Goal: Find specific page/section: Find specific page/section

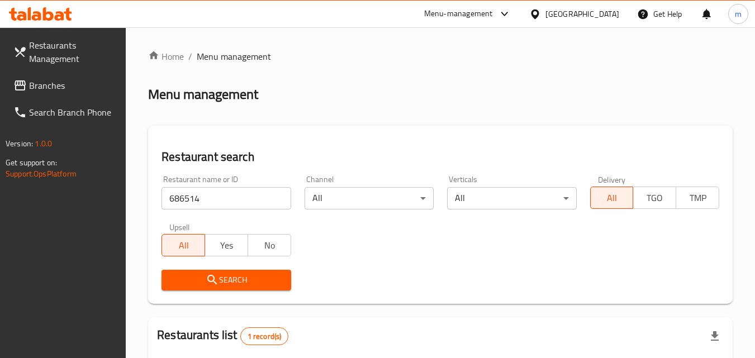
scroll to position [140, 0]
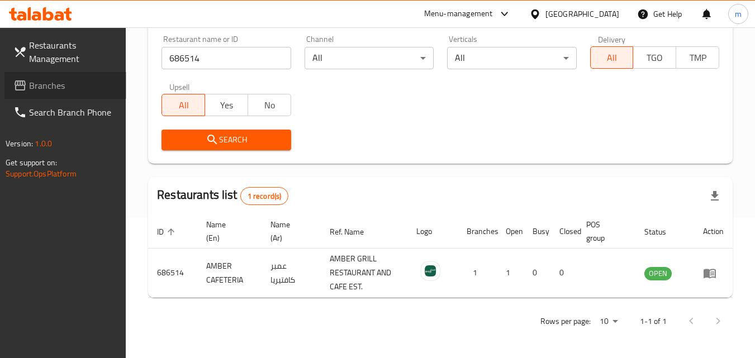
click at [57, 83] on span "Branches" at bounding box center [73, 85] width 88 height 13
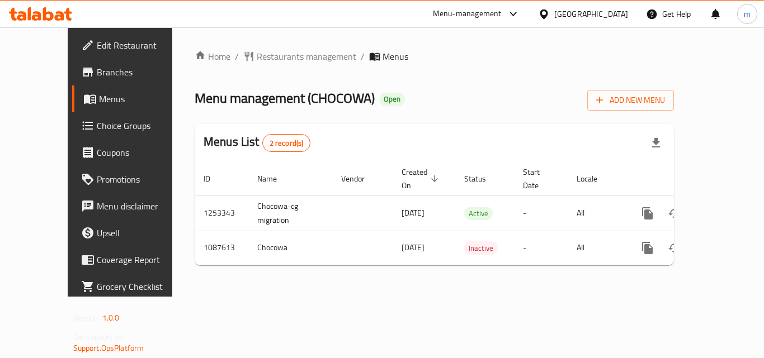
click at [268, 57] on span "Restaurants management" at bounding box center [307, 56] width 100 height 13
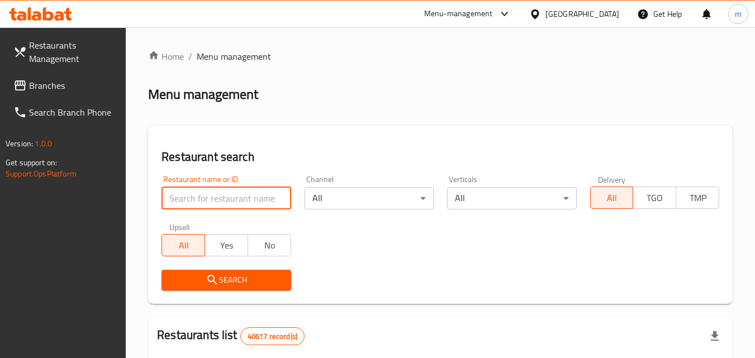
click at [220, 207] on input "search" at bounding box center [226, 198] width 129 height 22
paste input "664740"
type input "664740"
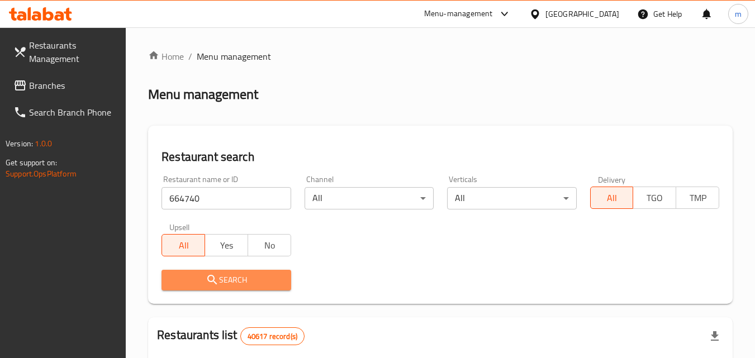
click at [221, 278] on span "Search" at bounding box center [226, 280] width 111 height 14
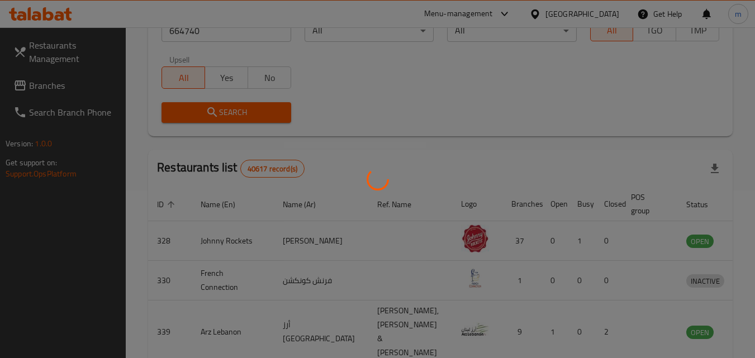
scroll to position [140, 0]
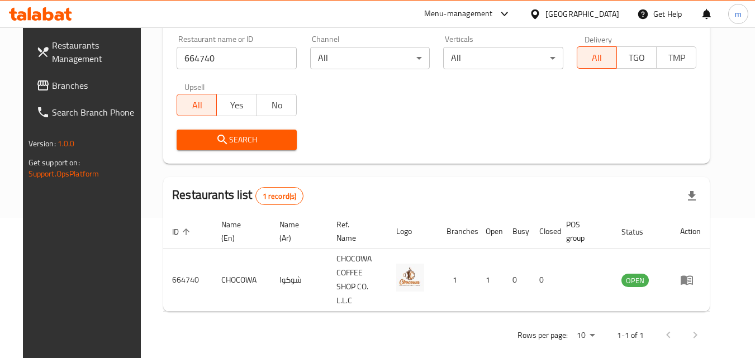
click at [556, 13] on div "[GEOGRAPHIC_DATA]" at bounding box center [583, 14] width 74 height 12
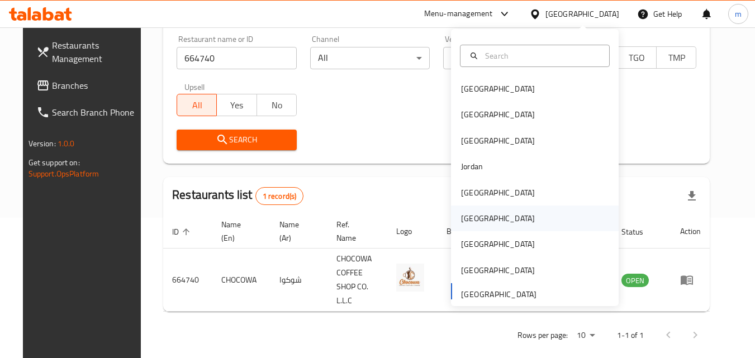
click at [482, 223] on div "[GEOGRAPHIC_DATA]" at bounding box center [535, 219] width 168 height 26
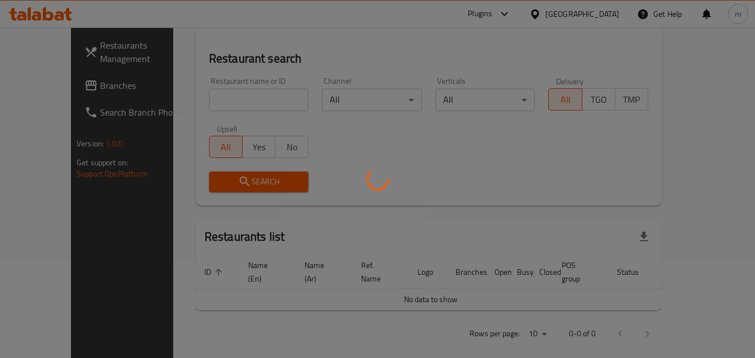
scroll to position [140, 0]
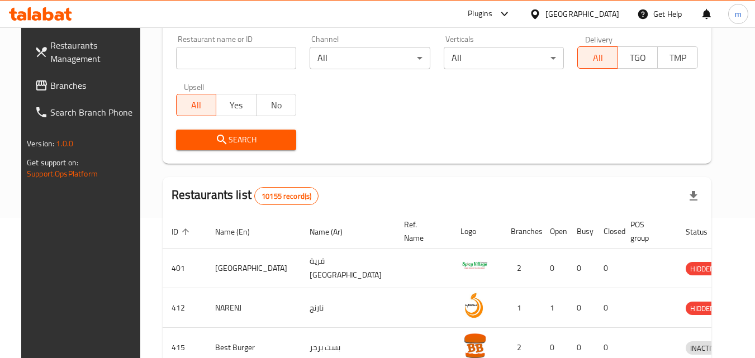
click at [65, 85] on span "Branches" at bounding box center [94, 85] width 88 height 13
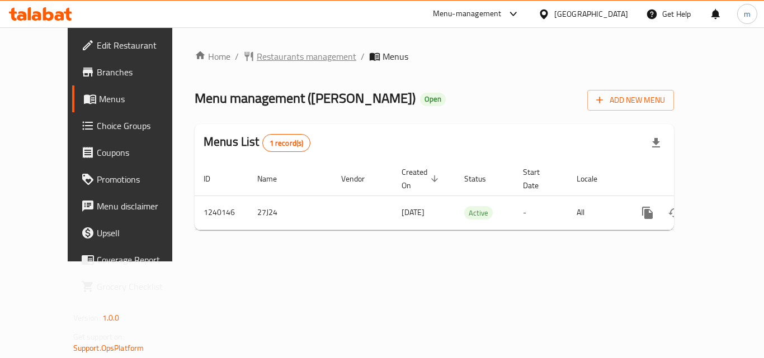
click at [269, 56] on span "Restaurants management" at bounding box center [307, 56] width 100 height 13
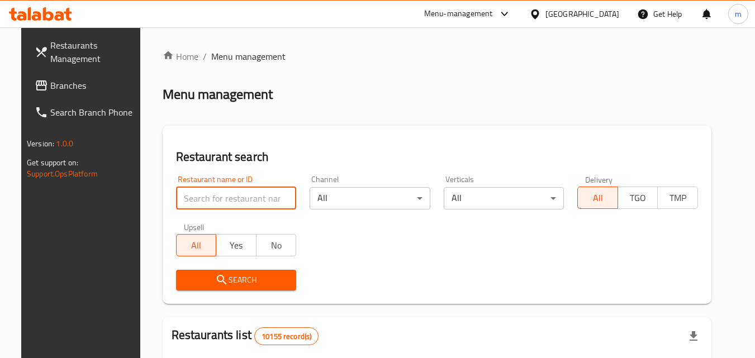
click at [221, 199] on input "search" at bounding box center [236, 198] width 121 height 22
paste input "680186"
type input "680186"
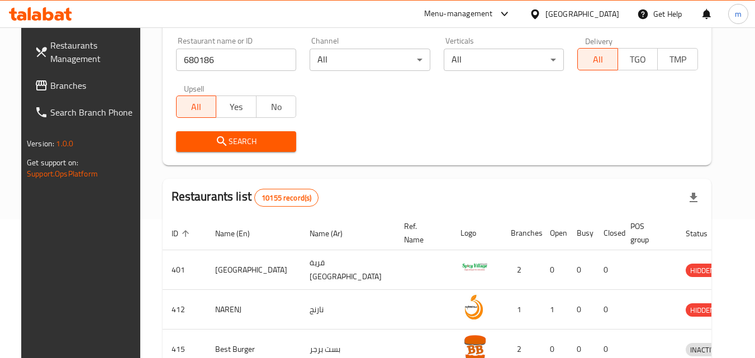
scroll to position [168, 0]
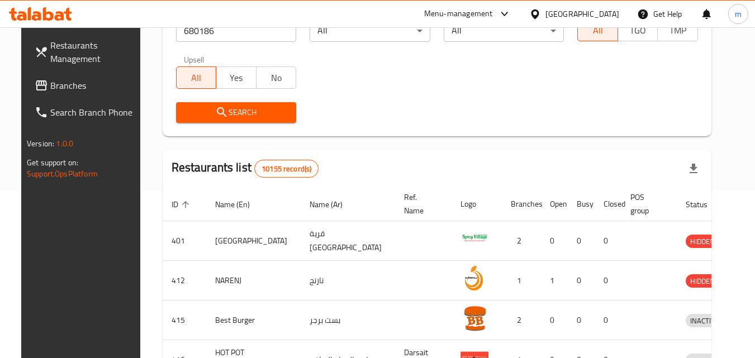
click at [255, 117] on span "Search" at bounding box center [236, 113] width 103 height 14
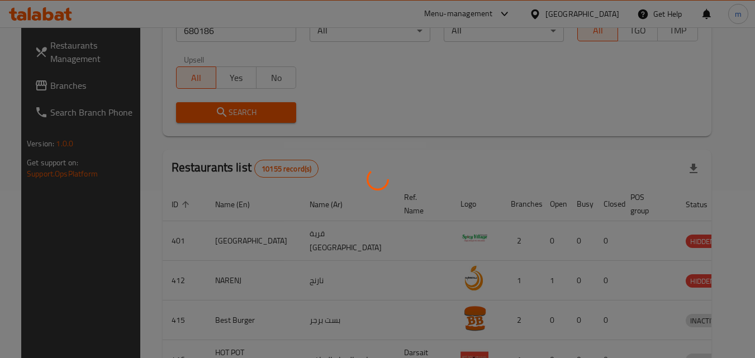
scroll to position [131, 0]
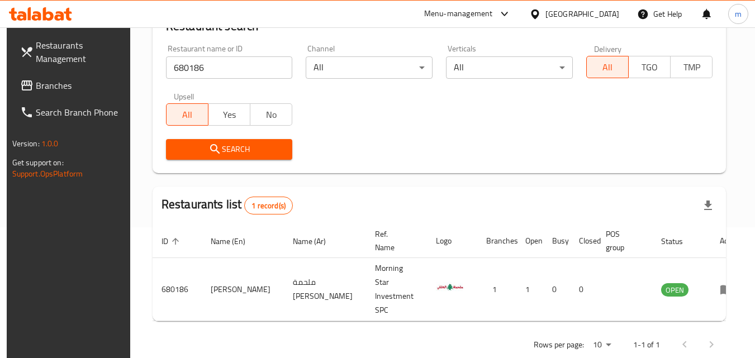
click at [608, 13] on div "[GEOGRAPHIC_DATA]" at bounding box center [583, 14] width 74 height 12
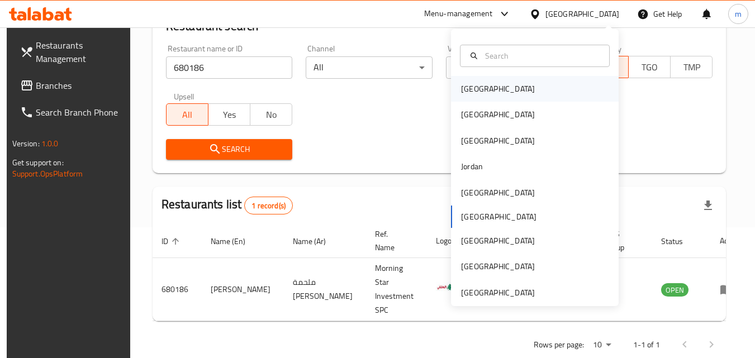
click at [477, 93] on div "[GEOGRAPHIC_DATA]" at bounding box center [498, 89] width 74 height 12
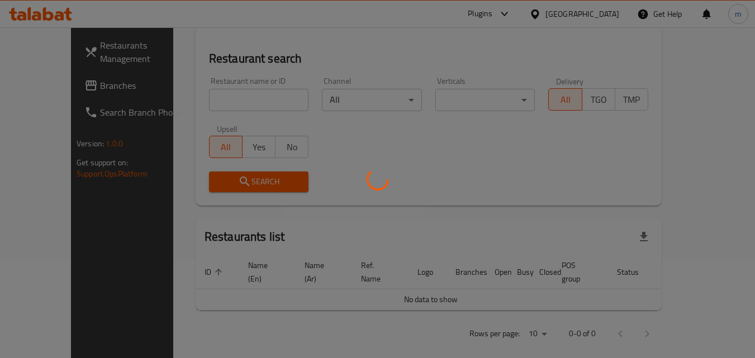
scroll to position [131, 0]
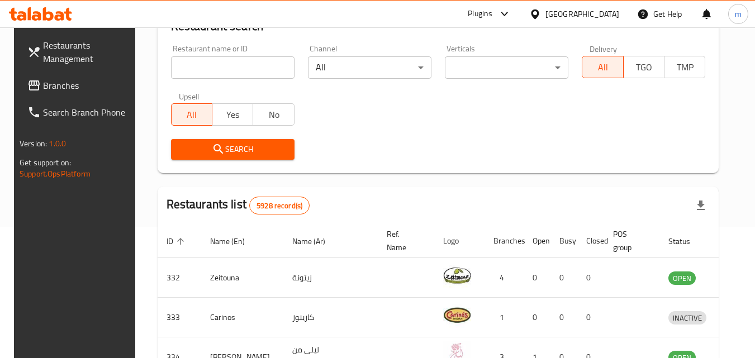
click at [228, 72] on input "search" at bounding box center [233, 67] width 124 height 22
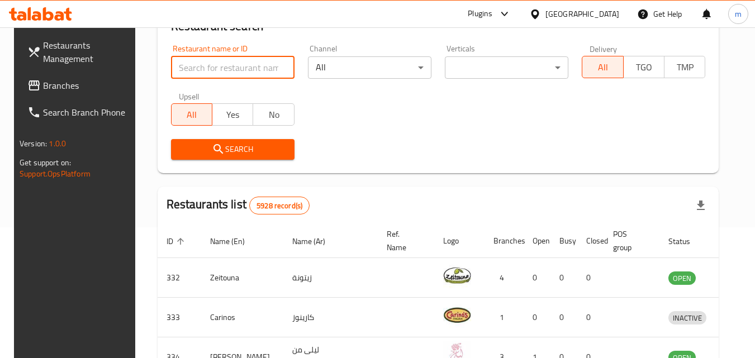
paste input "761144"
type input "761144"
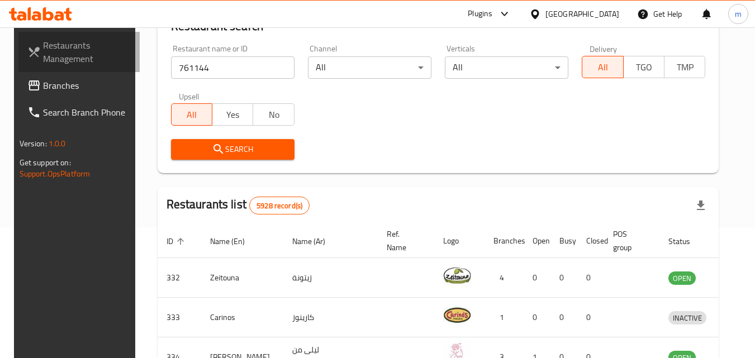
click at [72, 72] on link "Restaurants Management" at bounding box center [79, 52] width 122 height 40
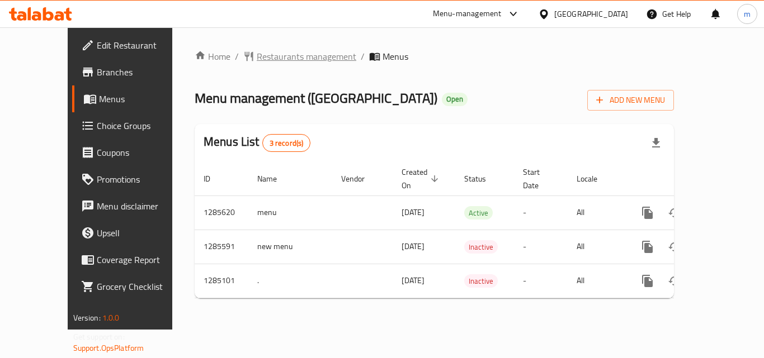
click at [257, 56] on span "Restaurants management" at bounding box center [307, 56] width 100 height 13
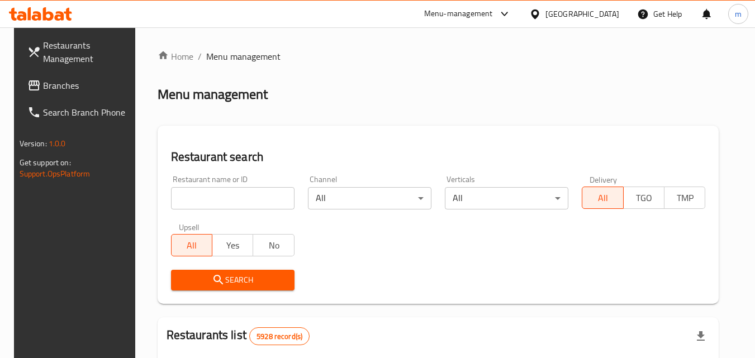
click at [232, 203] on input "search" at bounding box center [233, 198] width 124 height 22
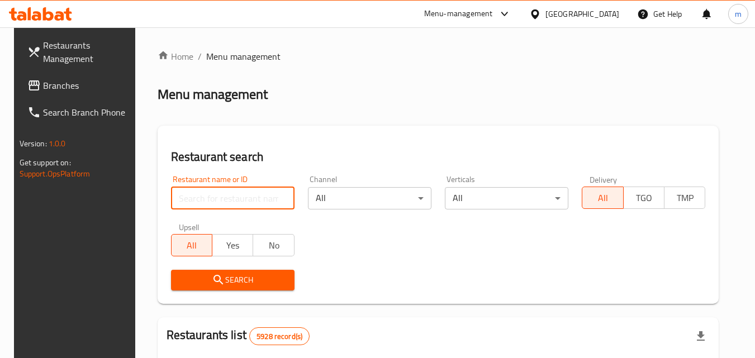
paste input "695700"
type input "695700"
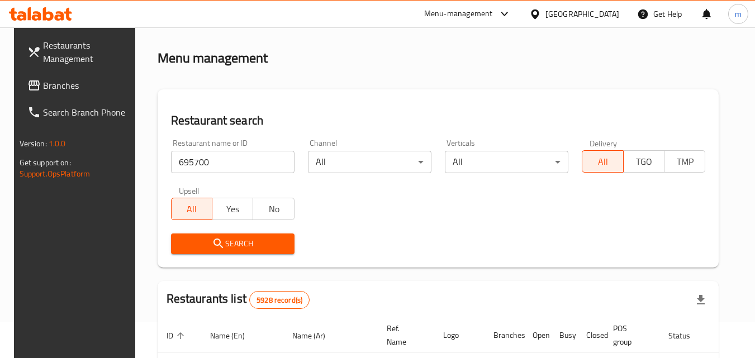
scroll to position [56, 0]
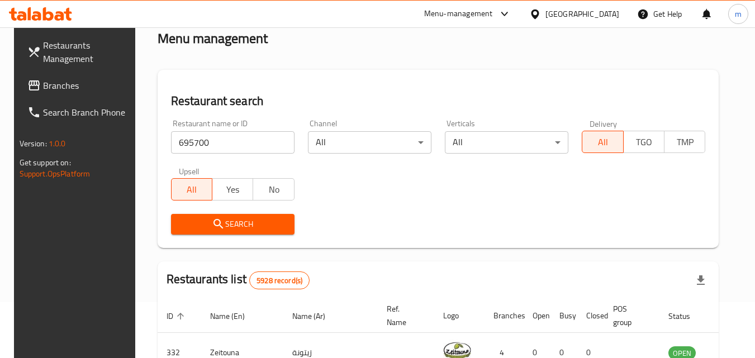
click at [261, 229] on span "Search" at bounding box center [233, 224] width 106 height 14
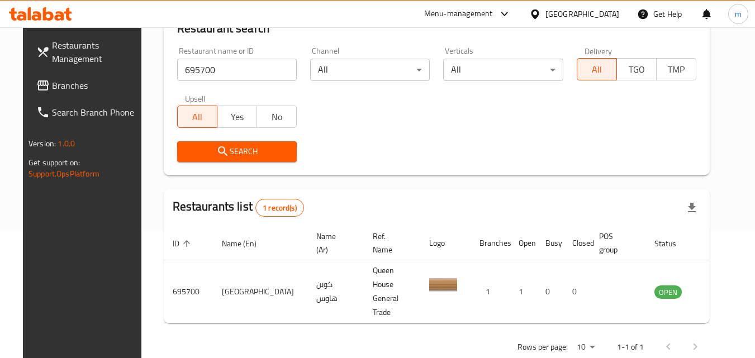
scroll to position [131, 0]
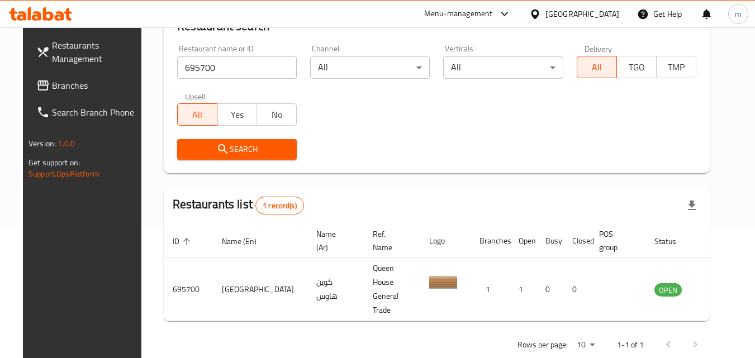
click at [598, 15] on div "[GEOGRAPHIC_DATA]" at bounding box center [583, 14] width 74 height 12
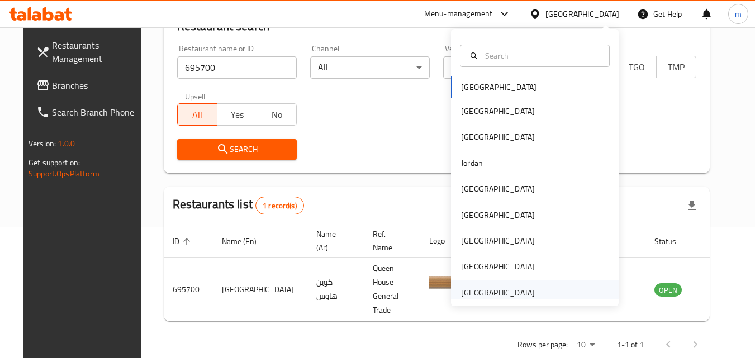
click at [486, 298] on div "[GEOGRAPHIC_DATA]" at bounding box center [498, 293] width 74 height 12
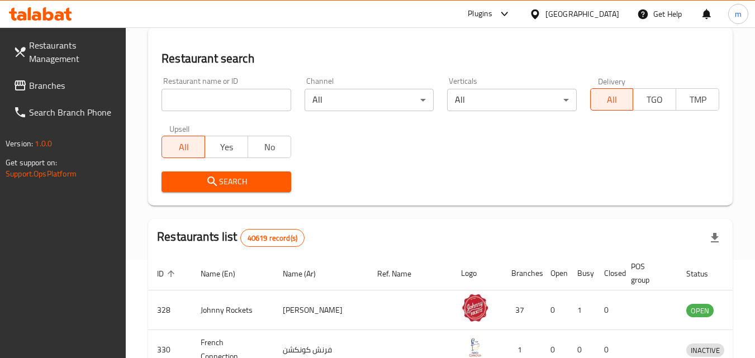
scroll to position [131, 0]
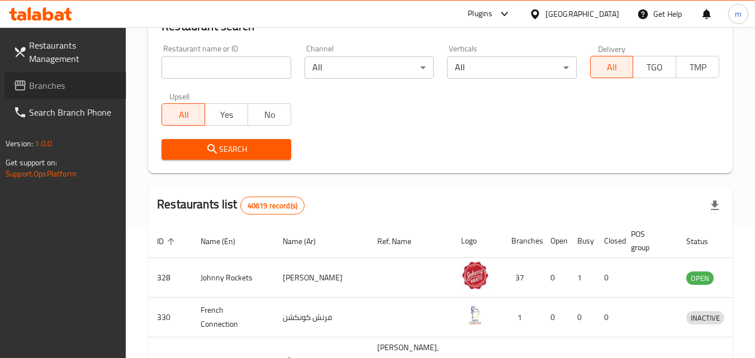
click at [69, 84] on span "Branches" at bounding box center [73, 85] width 88 height 13
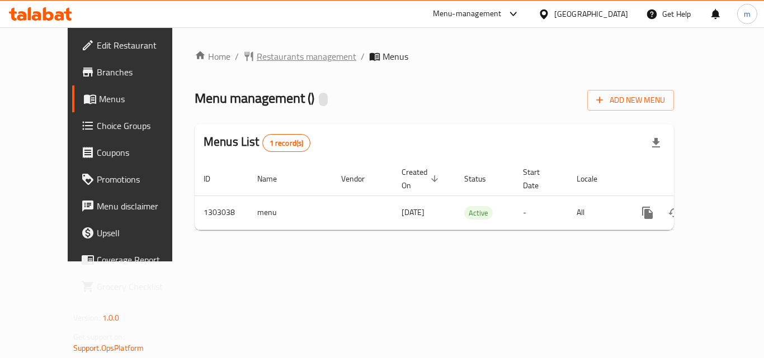
click at [257, 58] on span "Restaurants management" at bounding box center [307, 56] width 100 height 13
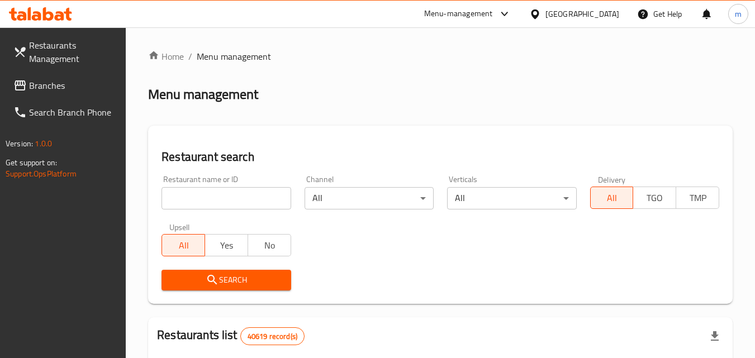
click at [241, 198] on div at bounding box center [377, 179] width 755 height 358
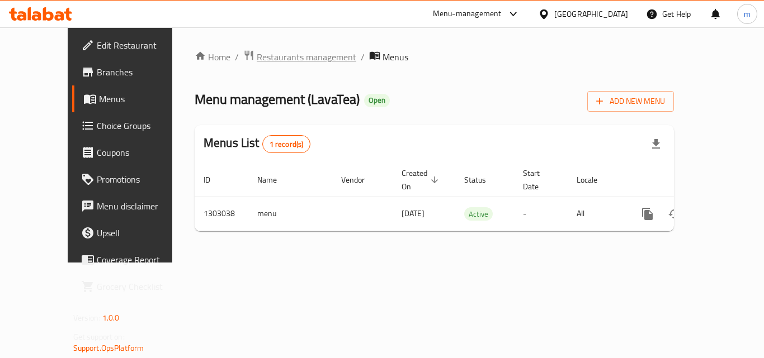
click at [257, 52] on span "Restaurants management" at bounding box center [307, 56] width 100 height 13
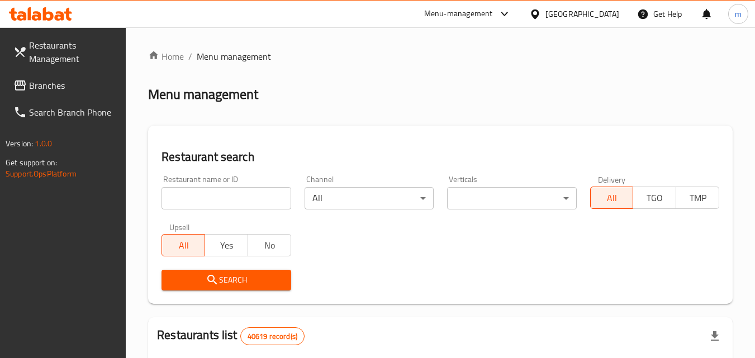
click at [231, 197] on input "search" at bounding box center [226, 198] width 129 height 22
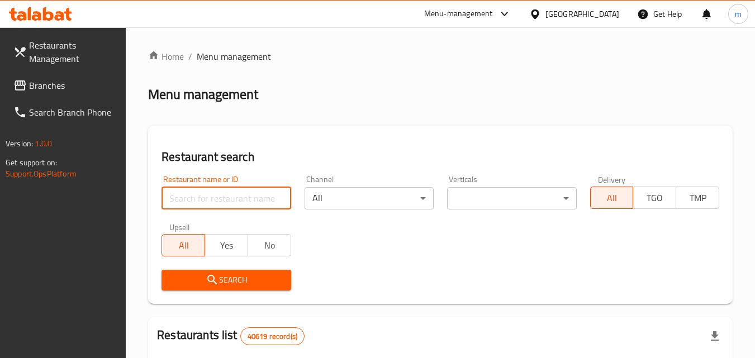
paste input "702674"
type input "702674"
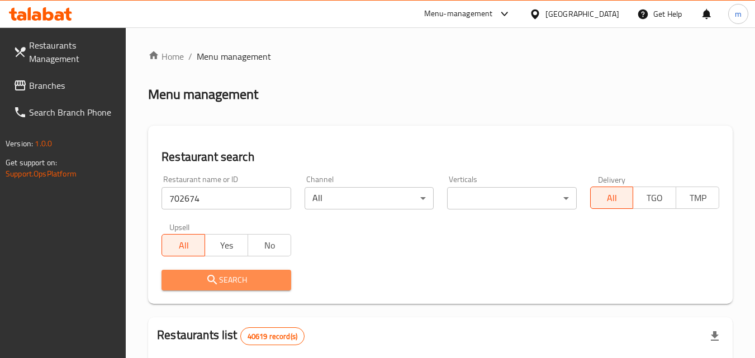
click at [238, 285] on span "Search" at bounding box center [226, 280] width 111 height 14
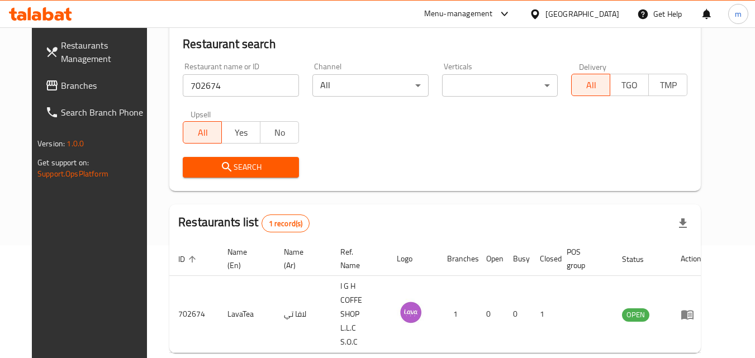
scroll to position [131, 0]
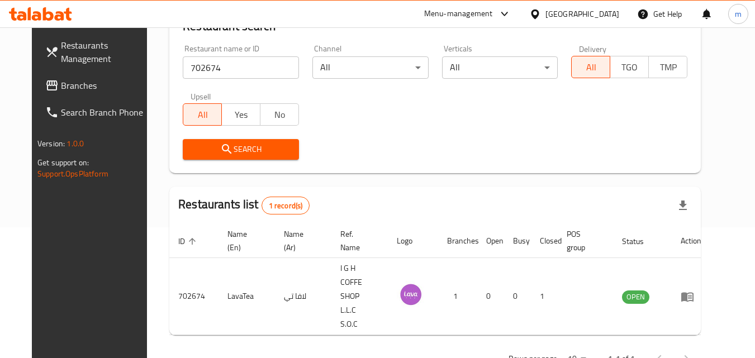
click at [581, 13] on div "[GEOGRAPHIC_DATA]" at bounding box center [583, 14] width 74 height 12
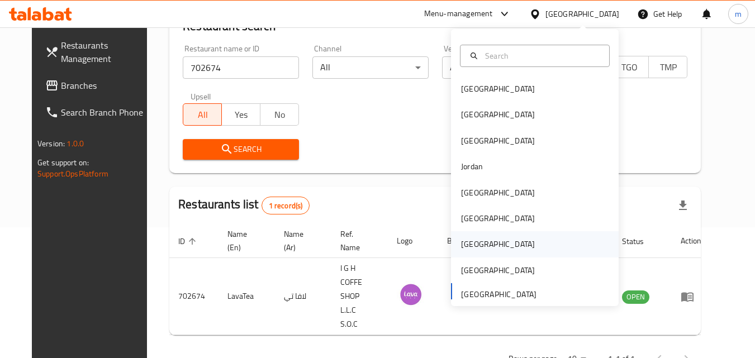
click at [482, 242] on div "[GEOGRAPHIC_DATA]" at bounding box center [535, 244] width 168 height 26
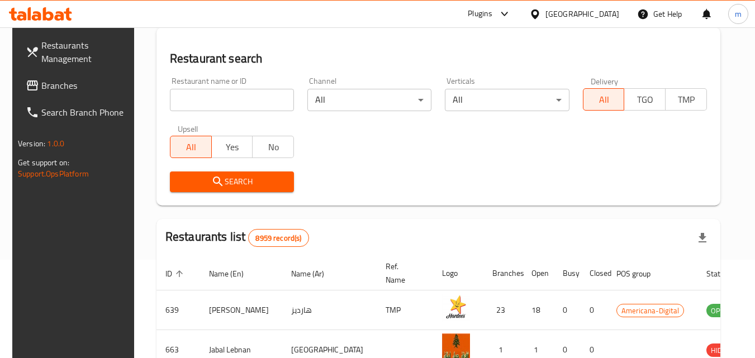
scroll to position [131, 0]
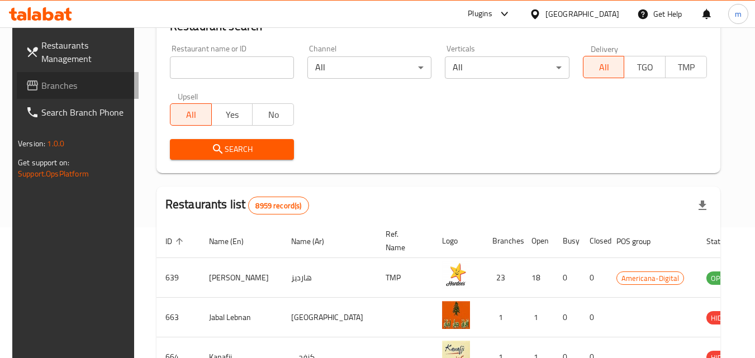
click at [41, 81] on span "Branches" at bounding box center [85, 85] width 88 height 13
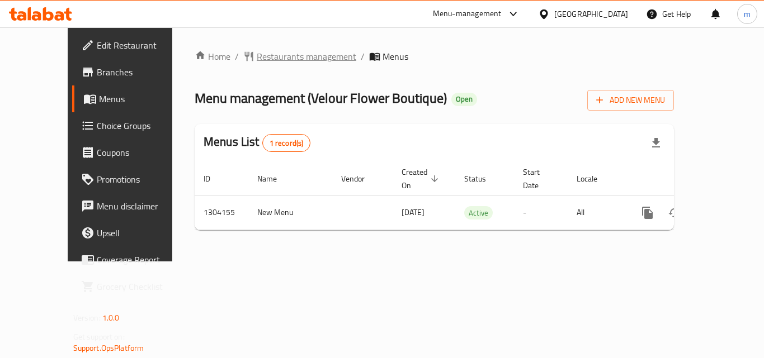
click at [273, 53] on span "Restaurants management" at bounding box center [307, 56] width 100 height 13
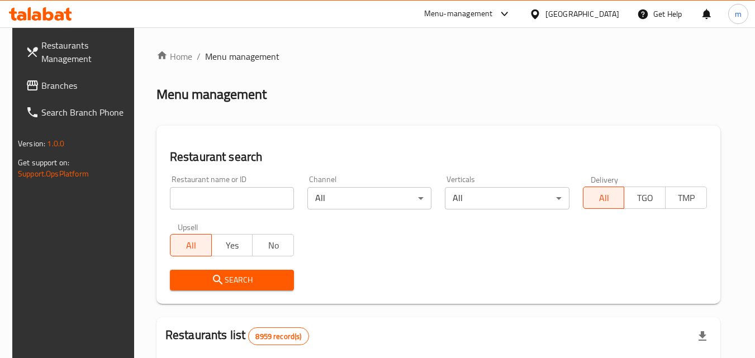
click at [219, 200] on input "search" at bounding box center [232, 198] width 124 height 22
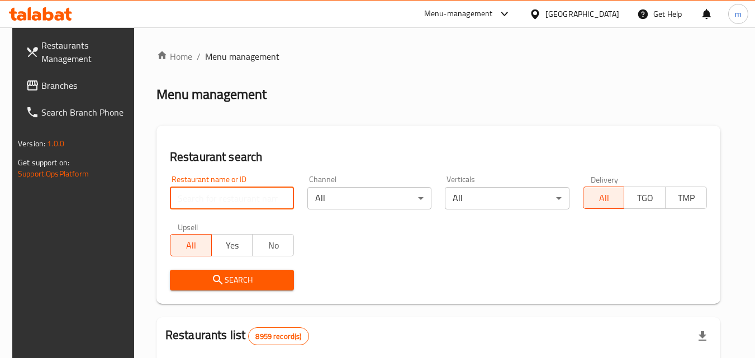
paste input "703085"
type input "703085"
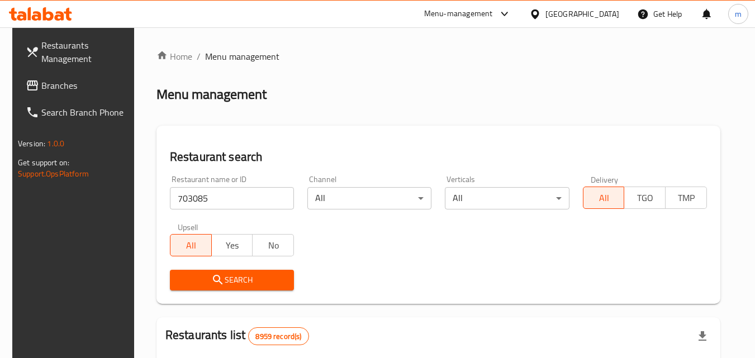
click at [249, 281] on span "Search" at bounding box center [232, 280] width 106 height 14
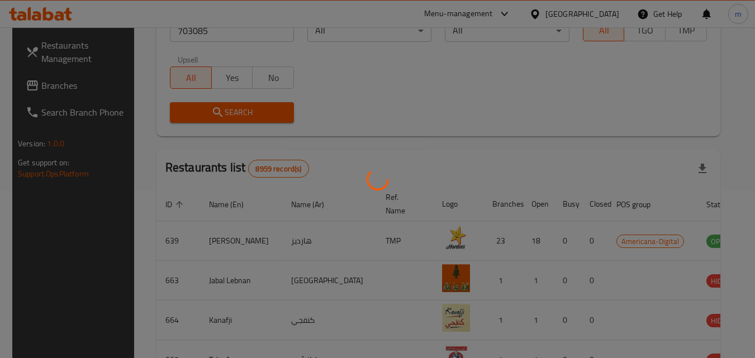
scroll to position [140, 0]
